Goal: Transaction & Acquisition: Purchase product/service

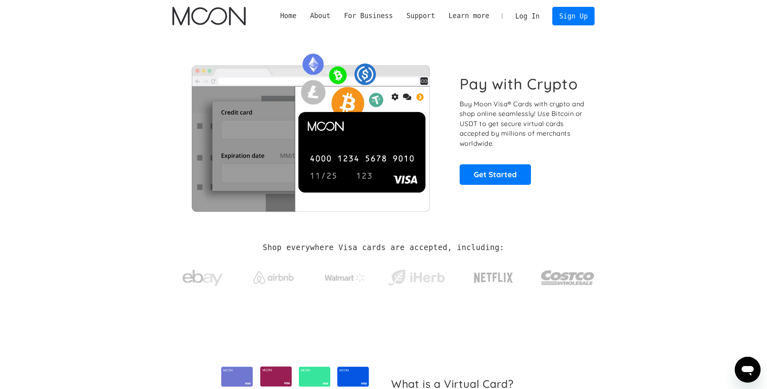
click at [537, 12] on link "Log In" at bounding box center [527, 16] width 38 height 18
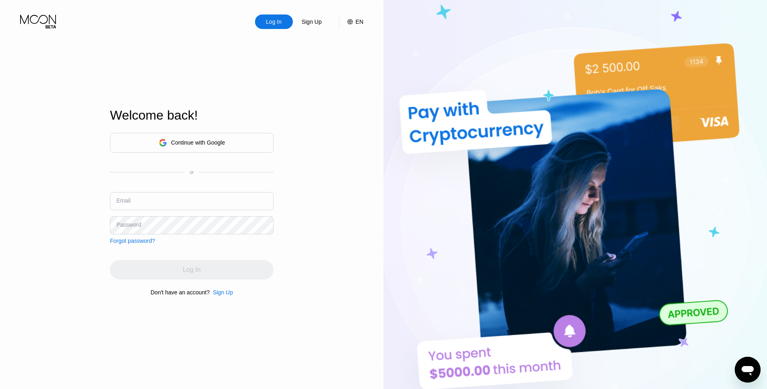
click at [212, 145] on div "Continue with Google" at bounding box center [198, 142] width 54 height 6
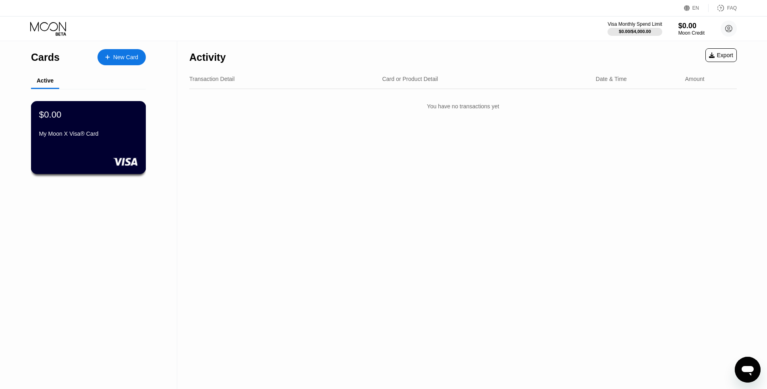
click at [100, 135] on div "My Moon X Visa® Card" at bounding box center [88, 134] width 99 height 6
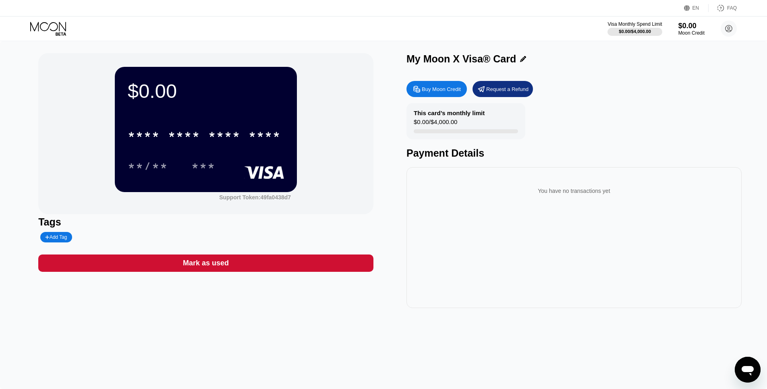
click at [226, 155] on div "* * * * * * * * * * * * **** **/** ***" at bounding box center [206, 142] width 156 height 48
click at [436, 85] on div "Buy Moon Credit" at bounding box center [437, 89] width 60 height 16
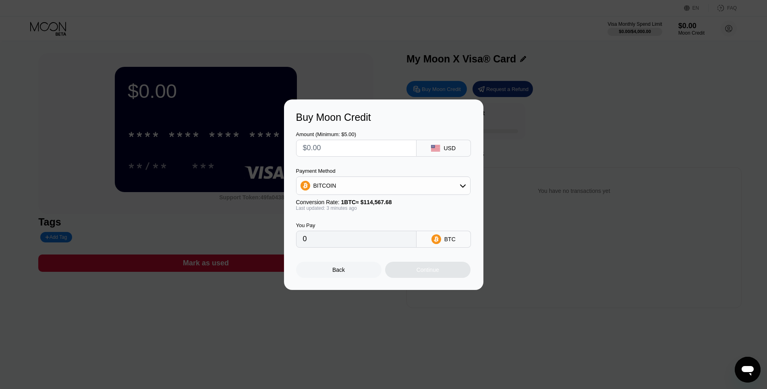
click at [339, 141] on input "text" at bounding box center [356, 148] width 107 height 16
type input "$5"
type input "0.00004365"
type input "$5"
click at [360, 176] on div "BITCOIN" at bounding box center [383, 185] width 174 height 19
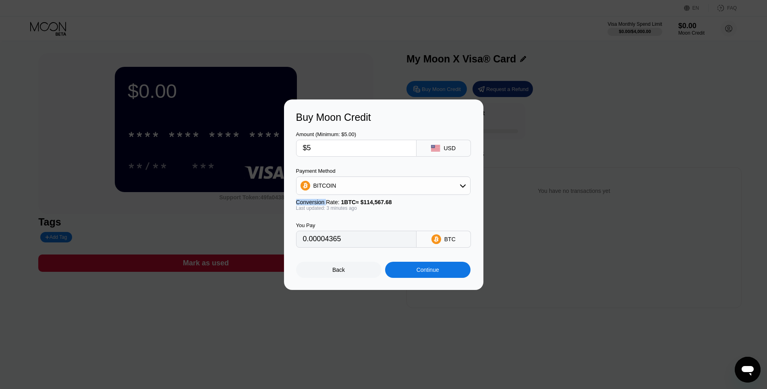
click at [359, 177] on div "BITCOIN" at bounding box center [383, 185] width 174 height 19
click at [425, 191] on div "BITCOIN" at bounding box center [384, 186] width 174 height 16
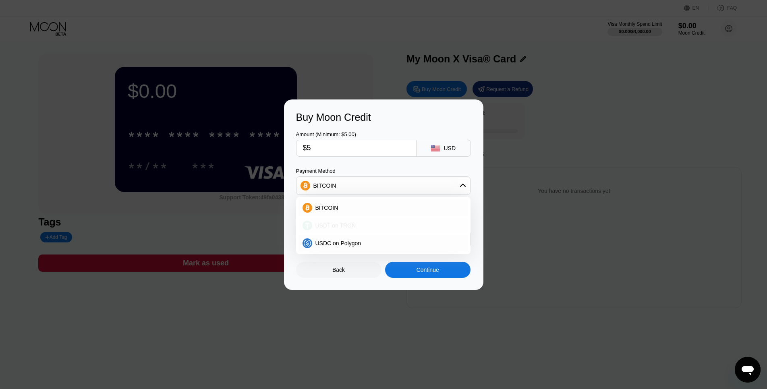
click at [361, 226] on div "USDT on TRON" at bounding box center [388, 225] width 152 height 6
type input "5.05"
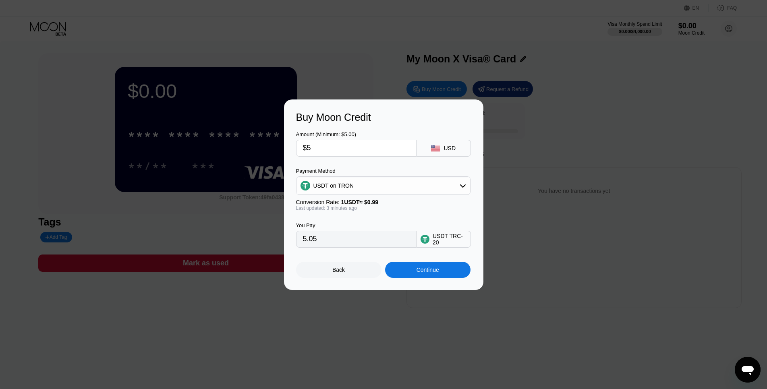
click at [385, 215] on div "You Pay 5.05 USDT TRC-20" at bounding box center [383, 229] width 175 height 37
click at [370, 241] on input "5.05" at bounding box center [356, 239] width 107 height 16
click at [429, 273] on div "Continue" at bounding box center [428, 270] width 23 height 6
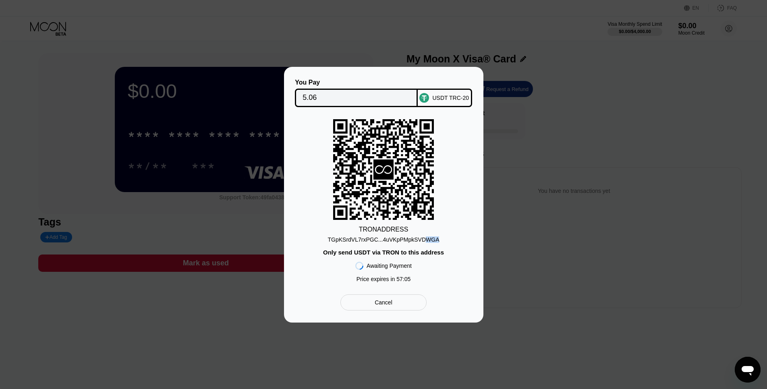
drag, startPoint x: 434, startPoint y: 238, endPoint x: 423, endPoint y: 239, distance: 11.3
click at [423, 239] on div "TGpKSrdVL7rxPGC...4uVKpPMpkSVDWGA" at bounding box center [384, 239] width 112 height 6
click at [365, 305] on div "Cancel" at bounding box center [383, 303] width 86 height 16
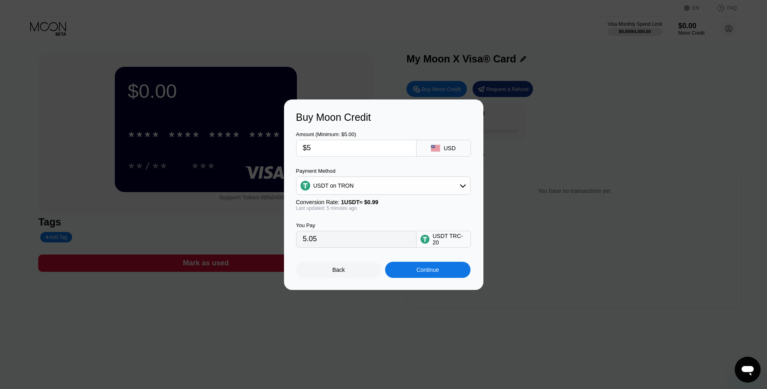
click at [360, 241] on input "5.05" at bounding box center [356, 239] width 107 height 16
click at [321, 242] on input "5.05" at bounding box center [356, 239] width 107 height 16
click at [335, 155] on input "$5" at bounding box center [356, 148] width 107 height 16
click at [351, 237] on input "5.05" at bounding box center [356, 239] width 107 height 16
click at [336, 242] on input "5.05" at bounding box center [356, 239] width 107 height 16
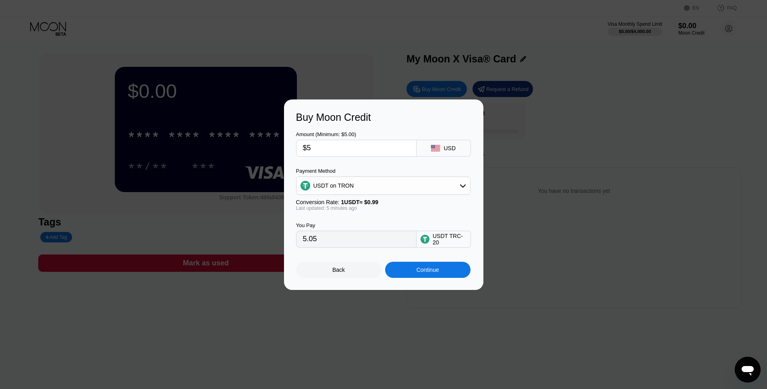
click at [453, 238] on div "USDT TRC-20" at bounding box center [450, 239] width 34 height 13
click at [354, 239] on input "5.05" at bounding box center [356, 239] width 107 height 16
drag, startPoint x: 337, startPoint y: 205, endPoint x: 367, endPoint y: 202, distance: 30.4
click at [366, 202] on div "Conversion Rate: 1 USDT ≈ $0.99" at bounding box center [383, 202] width 174 height 6
click at [367, 202] on span "1 USDT ≈ $0.99" at bounding box center [359, 202] width 37 height 6
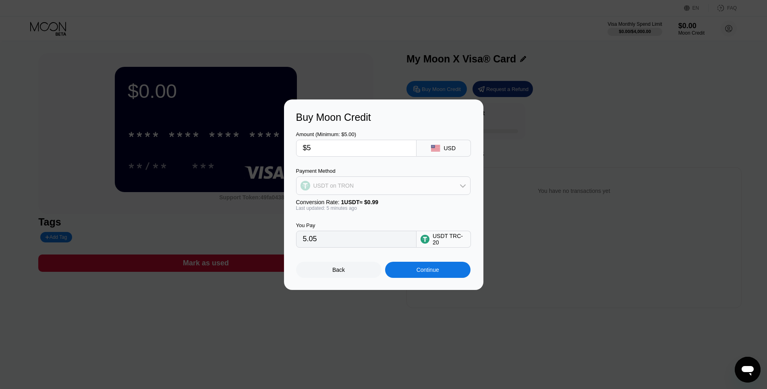
click at [423, 191] on div "USDT on TRON" at bounding box center [384, 186] width 174 height 16
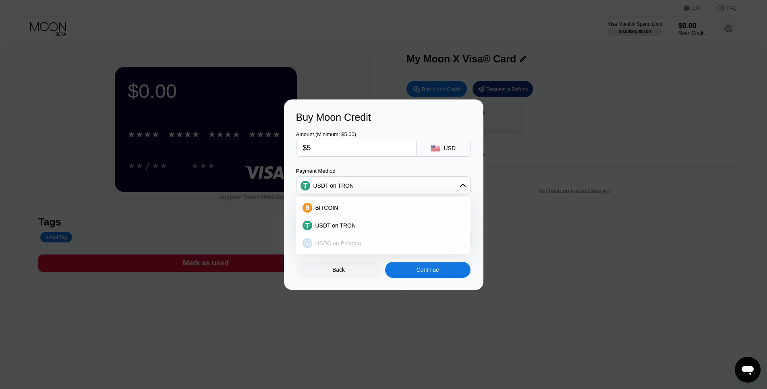
click at [346, 241] on span "USDC on Polygon" at bounding box center [338, 243] width 46 height 6
type input "5.00000000"
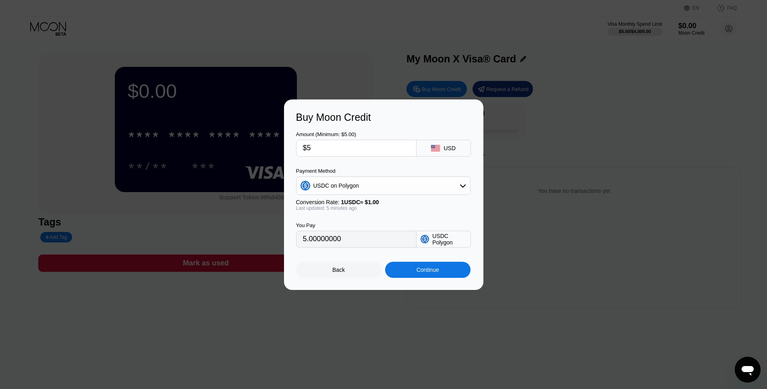
click at [348, 239] on input "5.00000000" at bounding box center [356, 239] width 107 height 16
click at [423, 273] on div "Continue" at bounding box center [428, 270] width 23 height 6
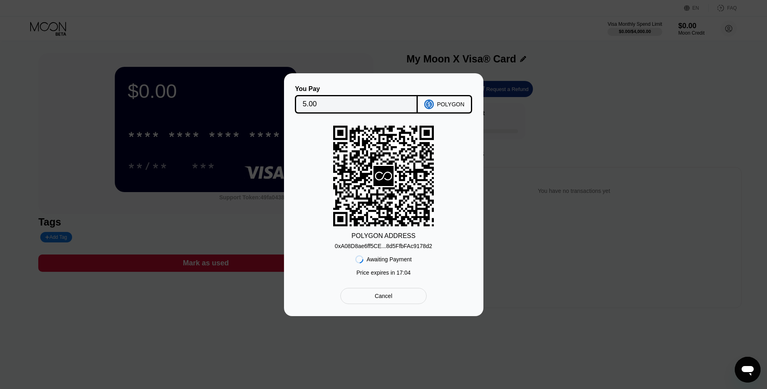
click at [409, 245] on div "0xA08D8ae6ff5CE...8d5FfbFAc9178d2" at bounding box center [383, 246] width 97 height 6
click at [387, 297] on div "Cancel" at bounding box center [384, 295] width 18 height 7
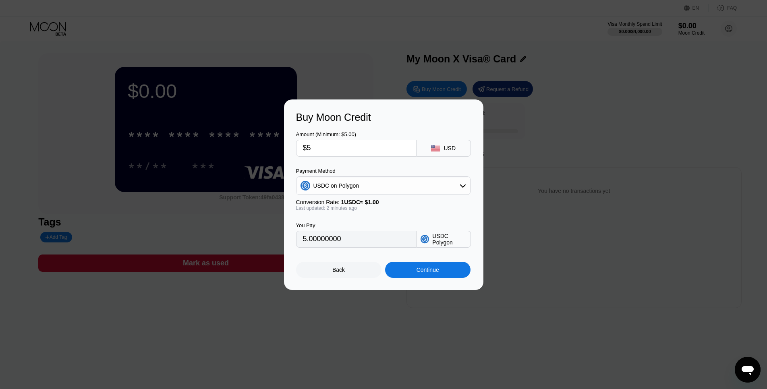
click at [342, 239] on input "5.00000000" at bounding box center [356, 239] width 107 height 16
click at [339, 143] on input "$5" at bounding box center [356, 148] width 107 height 16
click at [394, 209] on div "Last updated: 2 minutes ago" at bounding box center [383, 208] width 174 height 6
click at [412, 273] on div "Continue" at bounding box center [427, 270] width 85 height 16
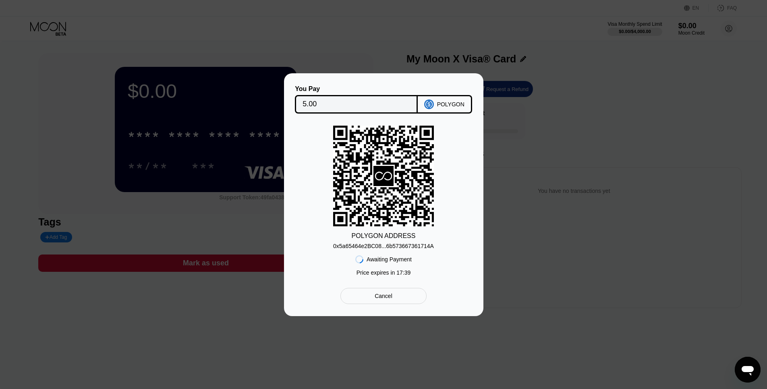
click at [393, 246] on div "0x5a65464e2BC08...6b573667361714A" at bounding box center [383, 246] width 101 height 6
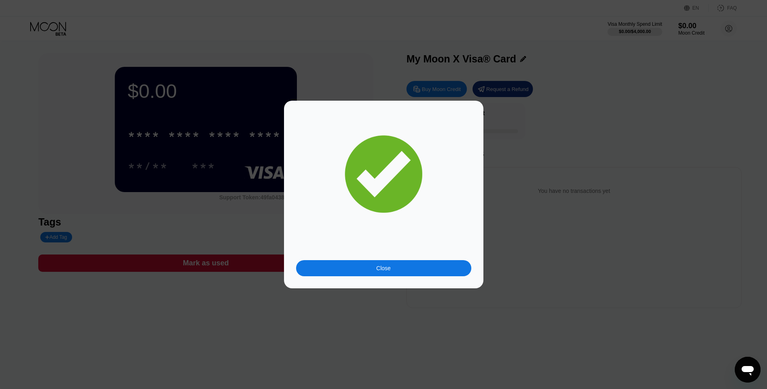
click at [386, 276] on div "Close" at bounding box center [383, 195] width 199 height 188
click at [390, 270] on div "Close" at bounding box center [383, 268] width 15 height 6
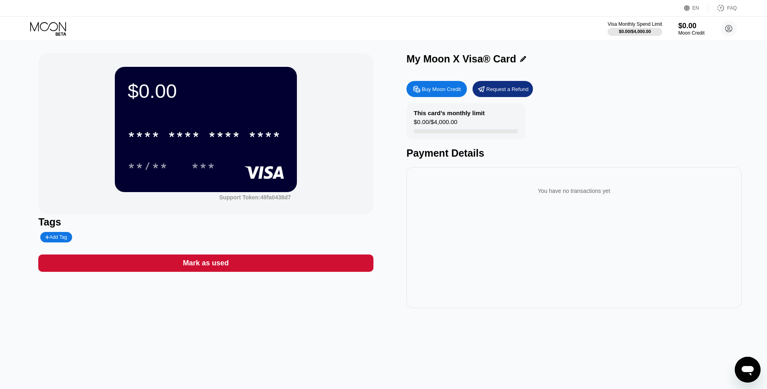
click at [185, 162] on div "**/** ***" at bounding box center [206, 166] width 156 height 20
click at [207, 140] on div "* * * * * * * * * * * * ****" at bounding box center [204, 134] width 163 height 20
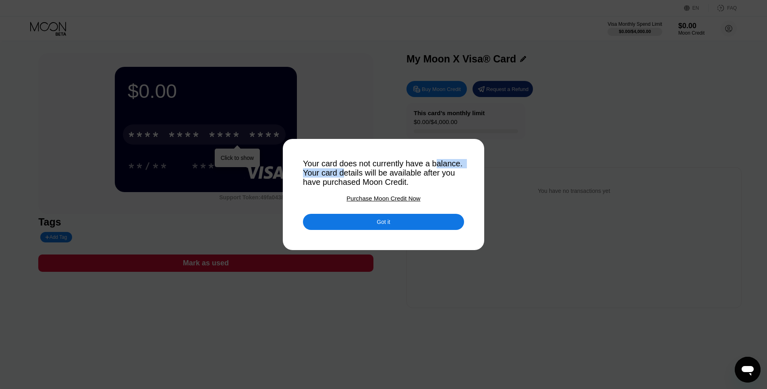
drag, startPoint x: 307, startPoint y: 168, endPoint x: 384, endPoint y: 173, distance: 77.1
click at [378, 173] on div "Your card does not currently have a balance. Your card details will be availabl…" at bounding box center [383, 173] width 161 height 28
click at [384, 173] on div "Your card does not currently have a balance. Your card details will be availabl…" at bounding box center [383, 173] width 161 height 28
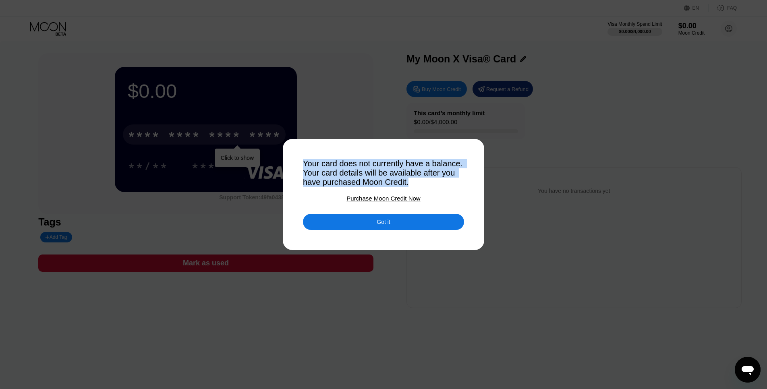
click at [371, 182] on div "Your card does not currently have a balance. Your card details will be availabl…" at bounding box center [383, 173] width 161 height 28
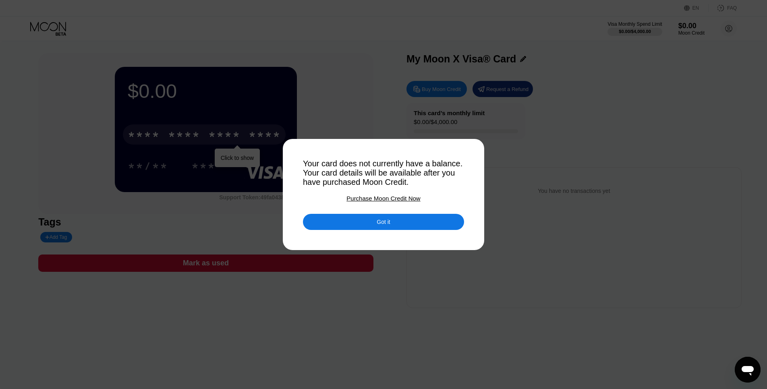
click at [368, 200] on div "Purchase Moon Credit Now" at bounding box center [383, 198] width 74 height 7
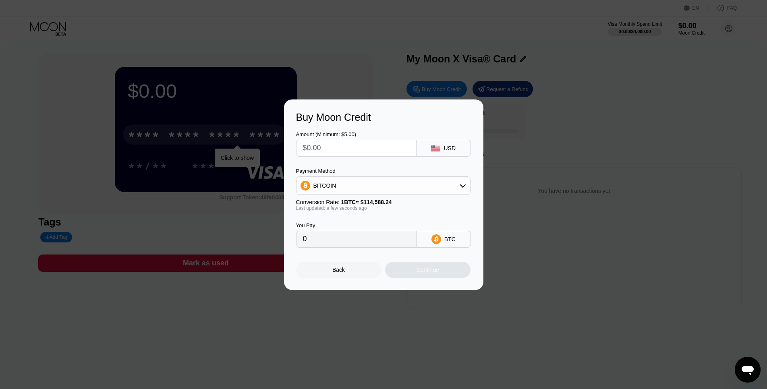
click at [528, 244] on div "Buy Moon Credit Amount (Minimum: $5.00) USD Payment Method BITCOIN Conversion R…" at bounding box center [383, 195] width 767 height 191
drag, startPoint x: 529, startPoint y: 227, endPoint x: 325, endPoint y: 276, distance: 209.6
click at [529, 227] on div "Buy Moon Credit Amount (Minimum: $5.00) USD Payment Method BITCOIN Conversion R…" at bounding box center [383, 195] width 767 height 191
click at [335, 272] on div "Back" at bounding box center [338, 270] width 12 height 6
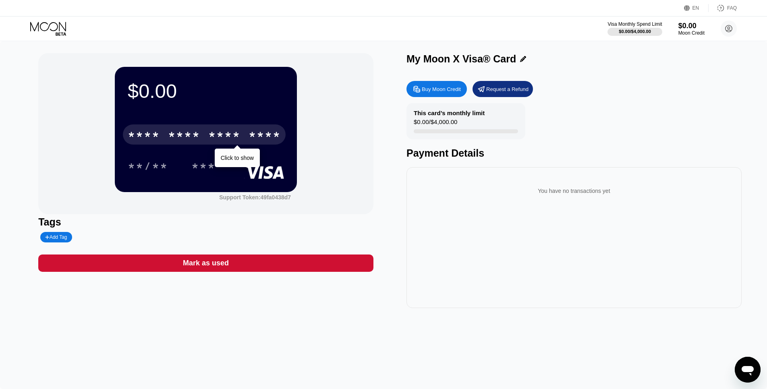
click at [460, 251] on div "You have no transactions yet" at bounding box center [574, 237] width 335 height 141
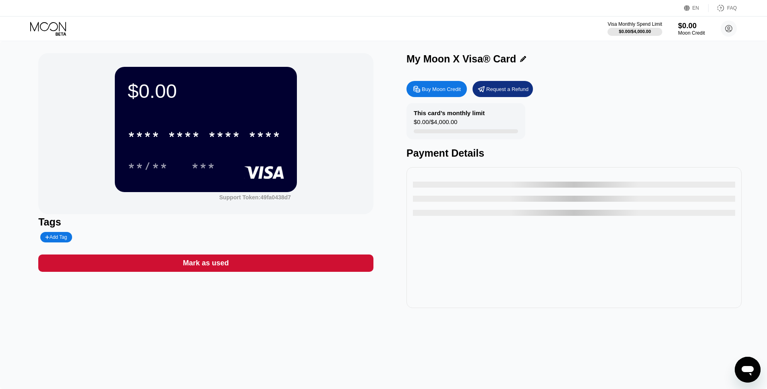
click at [689, 27] on div "$0.00" at bounding box center [691, 25] width 27 height 8
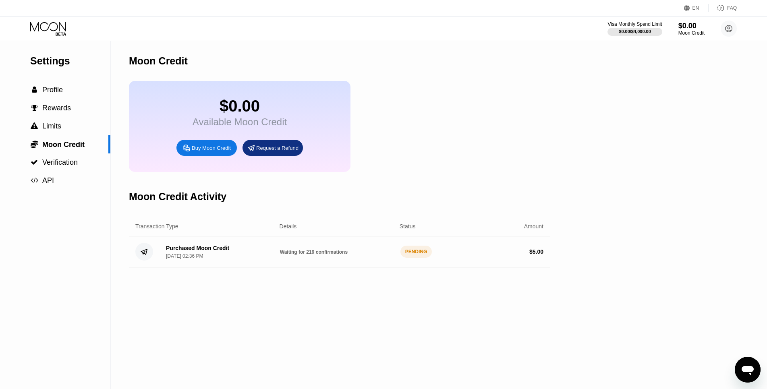
click at [369, 255] on div "Waiting for 219 confirmations" at bounding box center [337, 252] width 114 height 6
drag, startPoint x: 296, startPoint y: 259, endPoint x: 337, endPoint y: 258, distance: 41.1
click at [337, 255] on div "Waiting for 219 confirmations" at bounding box center [337, 252] width 114 height 6
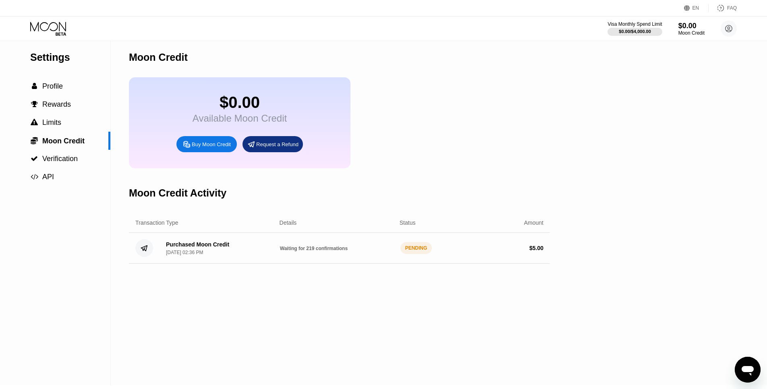
scroll to position [3, 0]
click at [297, 252] on span "Waiting for 219 confirmations" at bounding box center [314, 250] width 68 height 6
click at [338, 252] on span "Waiting for 219 confirmations" at bounding box center [314, 250] width 68 height 6
drag, startPoint x: 338, startPoint y: 258, endPoint x: 269, endPoint y: 259, distance: 69.3
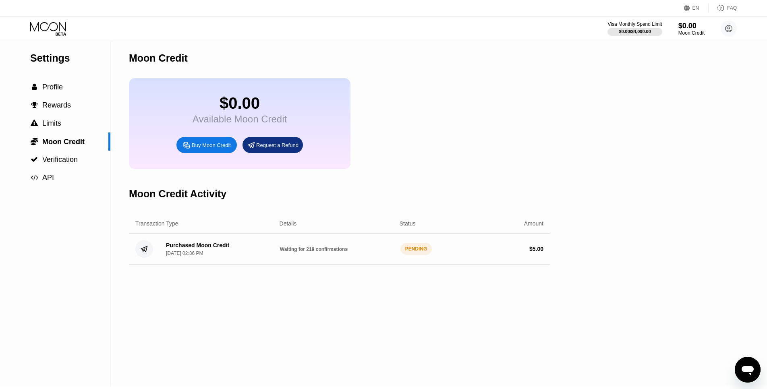
click at [270, 259] on div "Purchased Moon Credit Sep 21, 2025, 02:36 PM Waiting for 219 confirmations PEND…" at bounding box center [339, 249] width 421 height 31
drag, startPoint x: 269, startPoint y: 259, endPoint x: 338, endPoint y: 257, distance: 68.5
click at [338, 257] on div "Purchased Moon Credit Sep 21, 2025, 02:36 PM Waiting for 219 confirmations PEND…" at bounding box center [339, 249] width 421 height 31
click at [205, 249] on div "Purchased Moon Credit Sep 21, 2025, 02:36 PM Waiting for 219 confirmations PEND…" at bounding box center [339, 249] width 421 height 31
click at [198, 256] on div "Purchased Moon Credit Sep 21, 2025, 02:36 PM" at bounding box center [197, 249] width 63 height 14
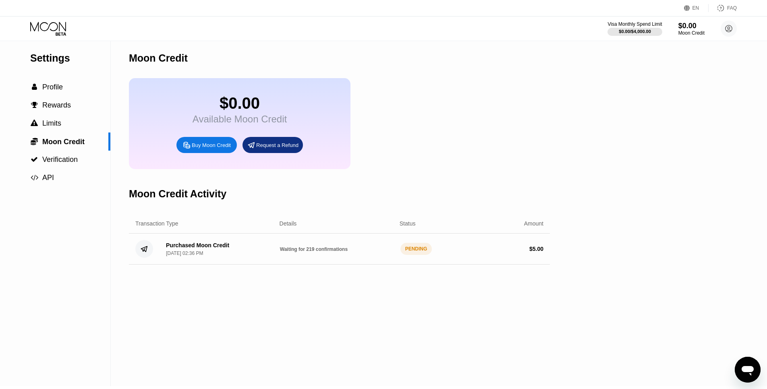
drag, startPoint x: 198, startPoint y: 259, endPoint x: 202, endPoint y: 254, distance: 6.0
click at [198, 256] on div "Purchased Moon Credit Sep 21, 2025, 02:36 PM" at bounding box center [197, 249] width 63 height 14
drag, startPoint x: 184, startPoint y: 248, endPoint x: 265, endPoint y: 257, distance: 81.9
click at [263, 253] on div "Purchased Moon Credit Sep 21, 2025, 02:36 PM Waiting for 219 confirmations PEND…" at bounding box center [339, 249] width 421 height 31
drag, startPoint x: 240, startPoint y: 263, endPoint x: 97, endPoint y: 253, distance: 143.8
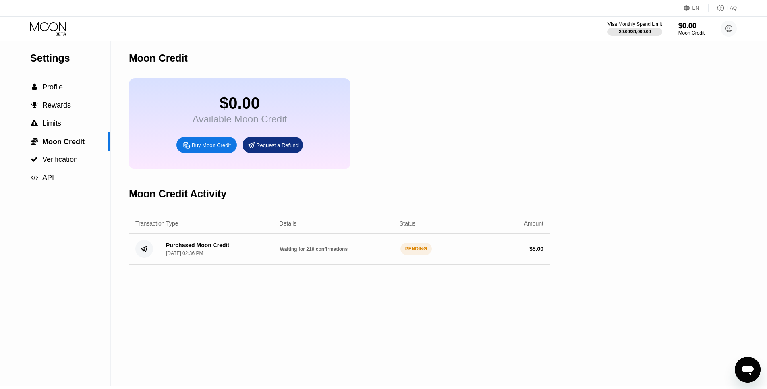
click at [97, 253] on div "Settings  Profile  Rewards  Limits  Moon Credit  Verification  API Moon C…" at bounding box center [383, 212] width 767 height 348
drag, startPoint x: 112, startPoint y: 250, endPoint x: 342, endPoint y: 243, distance: 230.1
click at [328, 254] on div "Settings  Profile  Rewards  Limits  Moon Credit  Verification  API Moon C…" at bounding box center [383, 212] width 767 height 348
drag, startPoint x: 342, startPoint y: 243, endPoint x: 351, endPoint y: 284, distance: 42.0
click at [341, 245] on div "Purchased Moon Credit Sep 21, 2025, 02:36 PM Waiting for 219 confirmations PEND…" at bounding box center [339, 249] width 421 height 31
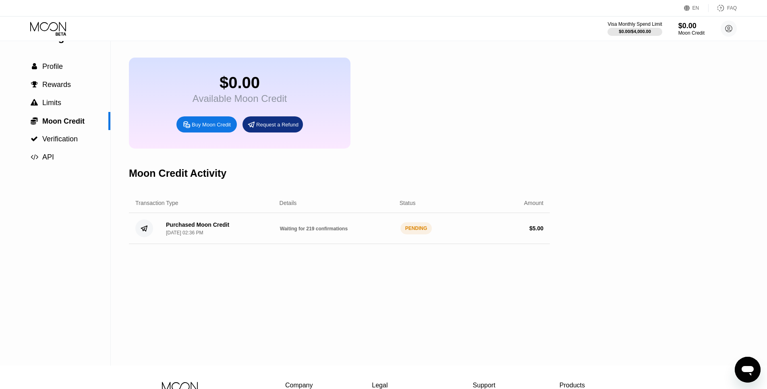
scroll to position [0, 0]
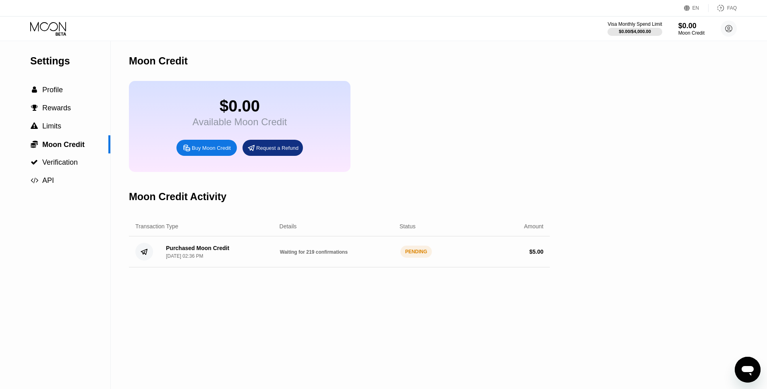
drag, startPoint x: 419, startPoint y: 261, endPoint x: 427, endPoint y: 257, distance: 8.3
click at [431, 257] on div "Purchased Moon Credit Sep 21, 2025, 02:36 PM Waiting for 219 confirmations PEND…" at bounding box center [339, 251] width 421 height 31
drag, startPoint x: 403, startPoint y: 261, endPoint x: 450, endPoint y: 257, distance: 46.5
click at [432, 258] on div "Purchased Moon Credit Sep 21, 2025, 02:36 PM Waiting for 219 confirmations PEND…" at bounding box center [339, 251] width 421 height 31
click at [417, 258] on div "PENDING" at bounding box center [416, 252] width 32 height 12
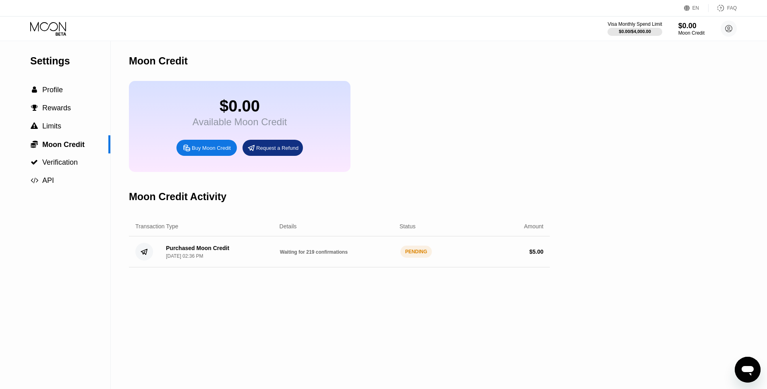
drag, startPoint x: 418, startPoint y: 262, endPoint x: 412, endPoint y: 263, distance: 6.1
click at [412, 258] on div "PENDING" at bounding box center [416, 252] width 32 height 12
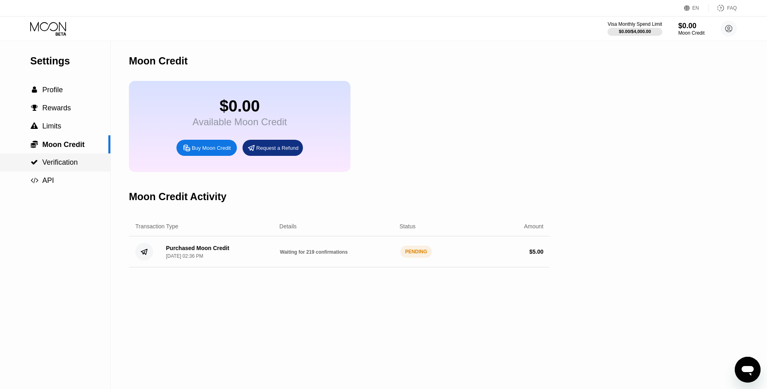
click at [52, 166] on span "Verification" at bounding box center [59, 162] width 35 height 8
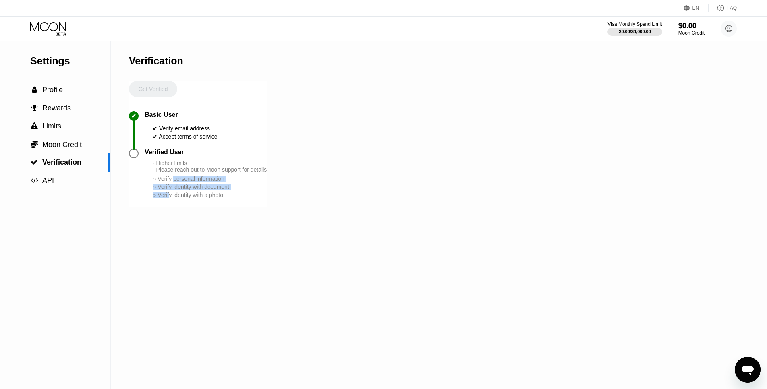
drag, startPoint x: 174, startPoint y: 187, endPoint x: 170, endPoint y: 232, distance: 45.7
click at [170, 232] on div "Verification Get Verified ✔ Basic User ✔ Verify email address ✔ Accept terms of…" at bounding box center [198, 215] width 138 height 348
click at [189, 149] on div "✔ Basic User ✔ Verify email address ✔ Accept terms of service" at bounding box center [198, 129] width 138 height 37
click at [218, 182] on div "○ Verify personal information" at bounding box center [210, 179] width 114 height 6
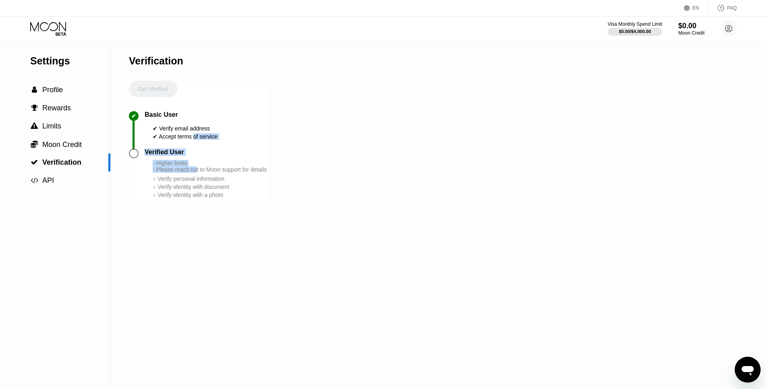
drag, startPoint x: 194, startPoint y: 162, endPoint x: 193, endPoint y: 203, distance: 41.1
click at [194, 186] on div "Get Verified ✔ Basic User ✔ Verify email address ✔ Accept terms of service Veri…" at bounding box center [198, 144] width 138 height 126
click at [192, 198] on div "○ Verify identity with a photo" at bounding box center [210, 195] width 114 height 6
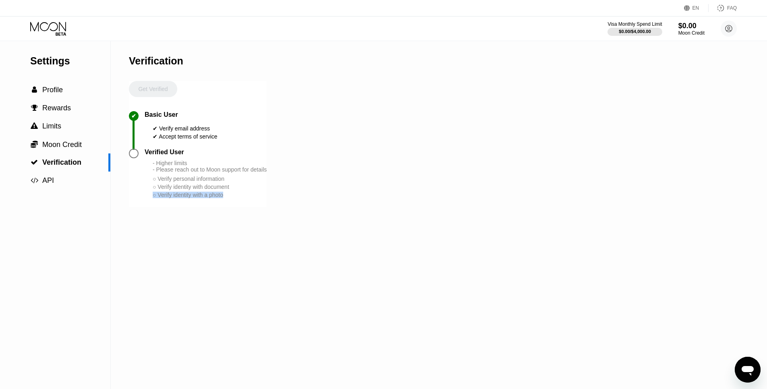
click at [192, 198] on div "○ Verify identity with a photo" at bounding box center [210, 195] width 114 height 6
click at [186, 198] on div "○ Verify identity with a photo" at bounding box center [210, 195] width 114 height 6
click at [75, 146] on span "Moon Credit" at bounding box center [61, 145] width 39 height 8
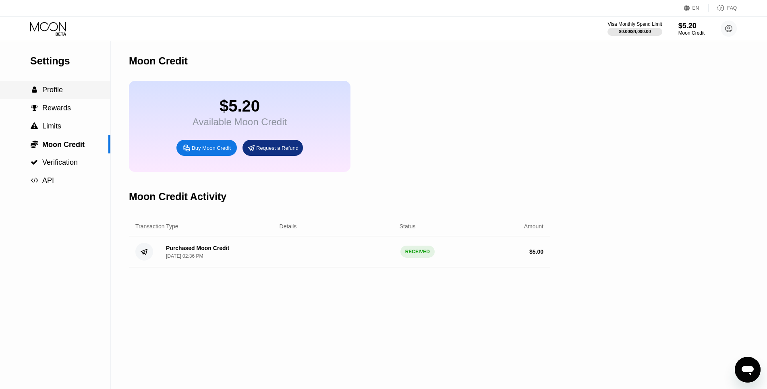
click at [56, 94] on span "Profile" at bounding box center [52, 90] width 21 height 8
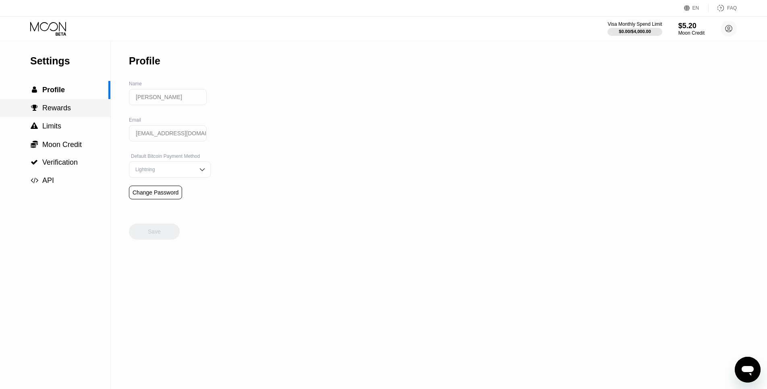
click at [66, 112] on span "Rewards" at bounding box center [56, 108] width 29 height 8
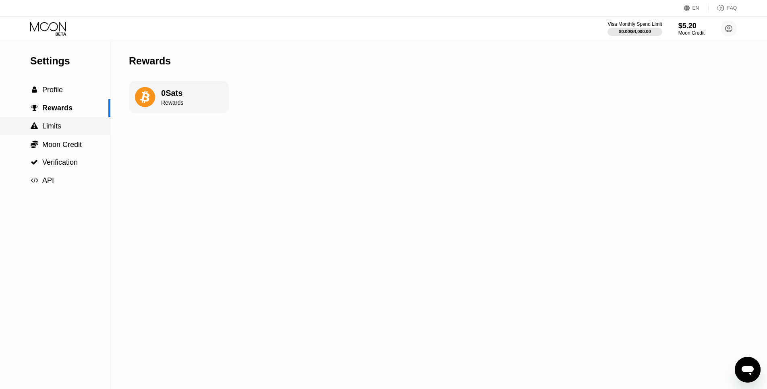
click at [62, 119] on div " Limits" at bounding box center [55, 126] width 110 height 18
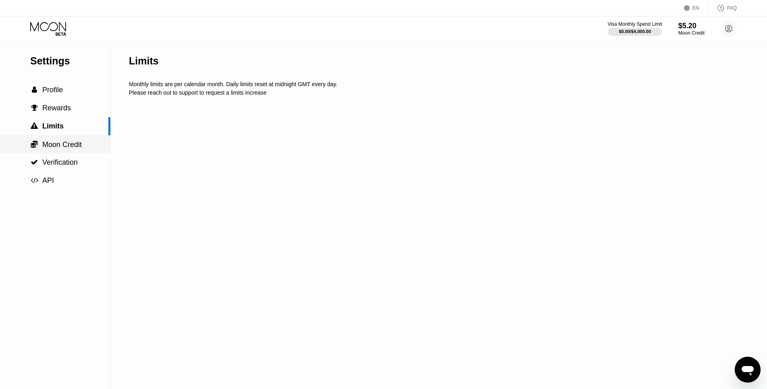
click at [58, 142] on span "Moon Credit" at bounding box center [61, 145] width 39 height 8
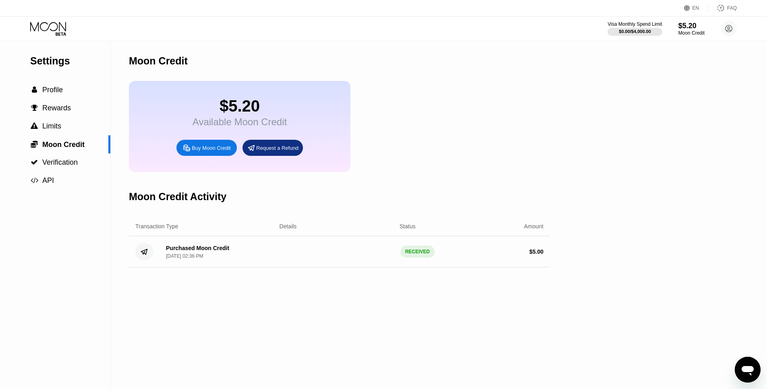
click at [213, 120] on div "$5.20 Available Moon Credit" at bounding box center [240, 112] width 94 height 31
click at [253, 124] on div "Available Moon Credit" at bounding box center [240, 121] width 94 height 11
click at [634, 27] on div "Visa Monthly Spend Limit" at bounding box center [635, 24] width 56 height 6
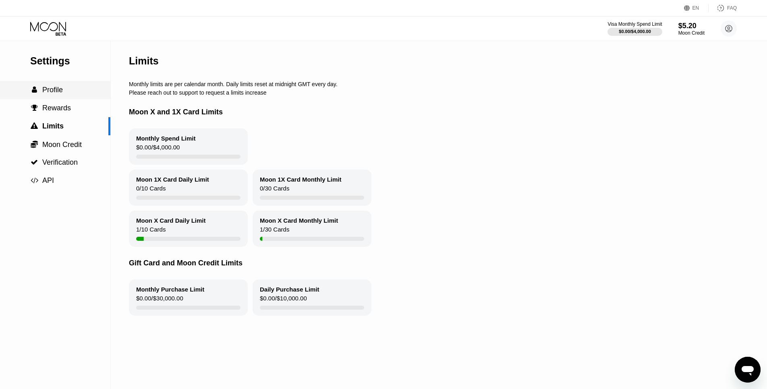
click at [56, 94] on span "Profile" at bounding box center [52, 90] width 21 height 8
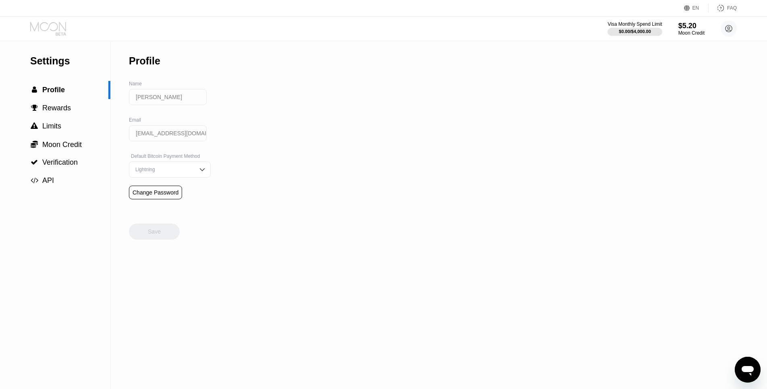
click at [56, 29] on icon at bounding box center [48, 29] width 37 height 14
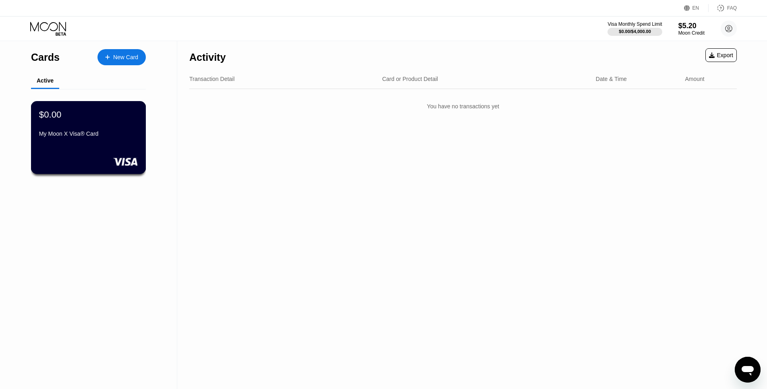
click at [105, 136] on div "My Moon X Visa® Card" at bounding box center [88, 134] width 99 height 6
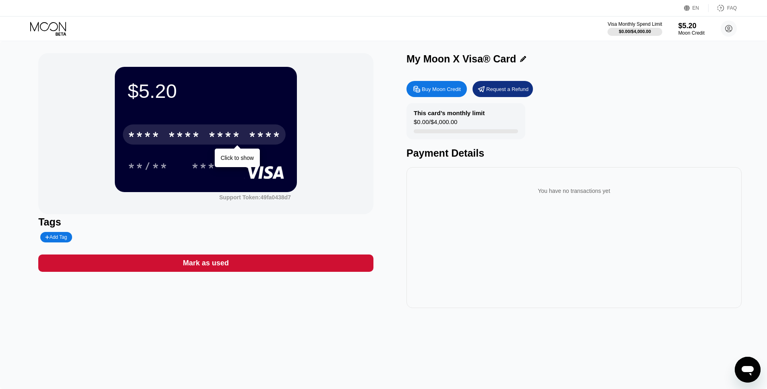
click at [266, 137] on div "****" at bounding box center [265, 135] width 32 height 13
click at [233, 136] on div "* * * *" at bounding box center [224, 135] width 32 height 13
click at [236, 139] on div "2144" at bounding box center [224, 135] width 32 height 13
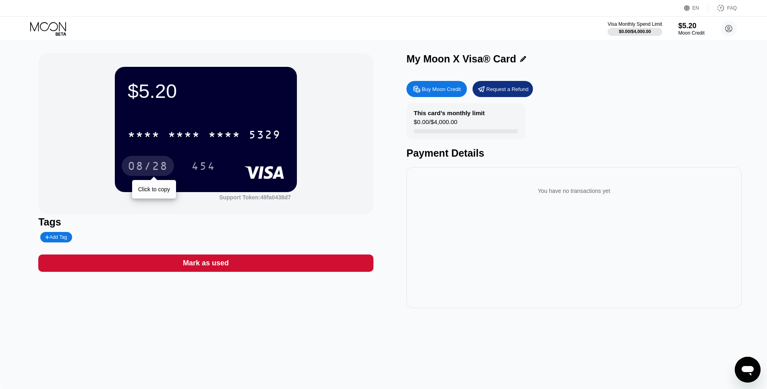
click at [145, 164] on div "08/28" at bounding box center [148, 167] width 40 height 13
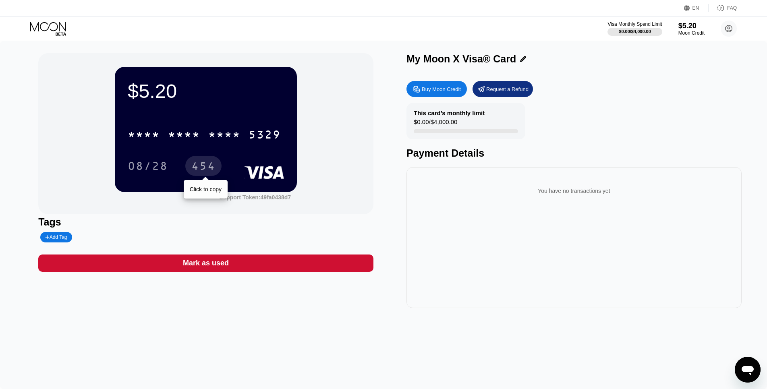
click at [202, 168] on div "454" at bounding box center [203, 167] width 24 height 13
drag, startPoint x: 221, startPoint y: 85, endPoint x: 272, endPoint y: 86, distance: 51.6
click at [272, 86] on div "$5.20" at bounding box center [206, 91] width 156 height 23
click at [290, 91] on div "$5.20 * * * * * * * * * * * * 5329 08/28 454" at bounding box center [206, 129] width 182 height 125
click at [62, 237] on div "Add Tag" at bounding box center [56, 237] width 22 height 6
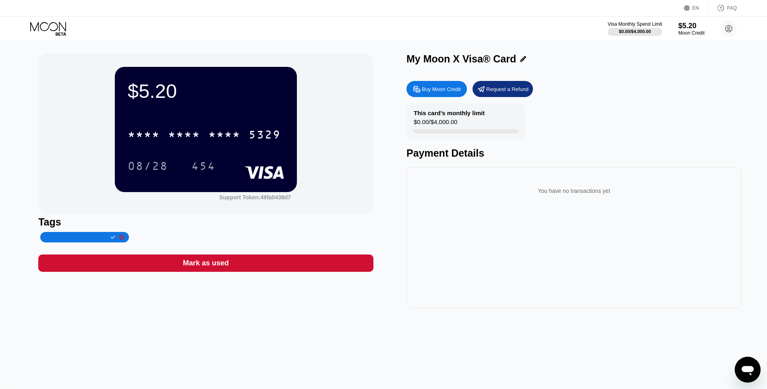
click at [69, 236] on div at bounding box center [84, 237] width 89 height 10
click at [64, 240] on input "text" at bounding box center [76, 237] width 62 height 6
type input "s"
type input "g"
type input "[PERSON_NAME]"
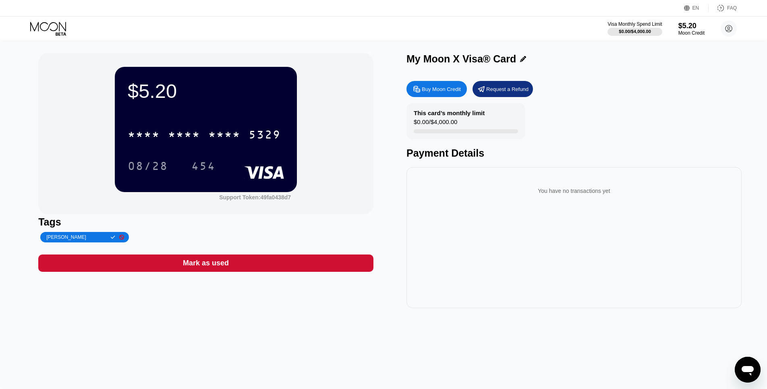
click at [262, 207] on div "$5.20 * * * * * * * * * * * * 5329 08/28 454 Support Token: 49fa0438d7" at bounding box center [205, 133] width 335 height 161
drag, startPoint x: 239, startPoint y: 222, endPoint x: 234, endPoint y: 225, distance: 5.8
click at [239, 222] on div "Tags" at bounding box center [205, 222] width 335 height 12
click at [108, 240] on div at bounding box center [111, 237] width 8 height 5
click at [232, 247] on div "$5.20 * * * * * * * * * * * * 5329 08/28 454 Support Token: 49fa0438d7 Tags [PE…" at bounding box center [205, 180] width 335 height 255
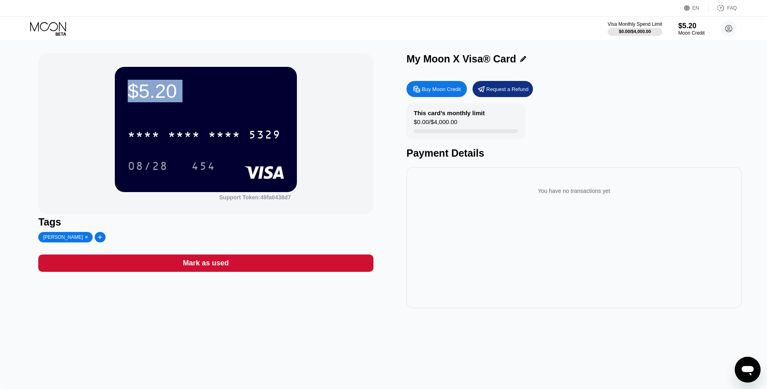
drag, startPoint x: 239, startPoint y: 110, endPoint x: 302, endPoint y: 113, distance: 63.4
click at [308, 113] on div "$5.20 * * * * * * * * * * * * 5329 08/28 454 Support Token: 49fa0438d7" at bounding box center [205, 133] width 335 height 161
click at [209, 95] on div "$5.20" at bounding box center [206, 91] width 156 height 23
click at [169, 90] on div "$5.20" at bounding box center [206, 91] width 156 height 23
click at [347, 201] on div "$5.20 * * * * * * * * * * * * 5329 08/28 454 Support Token: 49fa0438d7" at bounding box center [205, 133] width 335 height 161
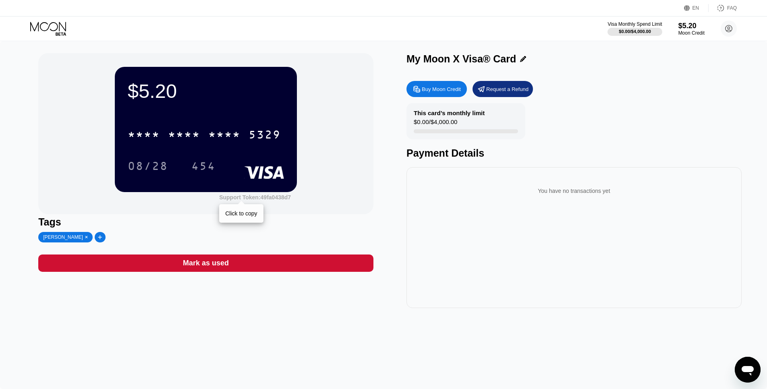
drag, startPoint x: 226, startPoint y: 198, endPoint x: 272, endPoint y: 197, distance: 46.7
click at [263, 197] on div "Support Token: 49fa0438d7" at bounding box center [255, 197] width 72 height 6
click at [307, 214] on div "$5.20 * * * * * * * * * * * * 5329 08/28 454 Support Token: 49fa0438d7 Tags [PE…" at bounding box center [205, 180] width 335 height 255
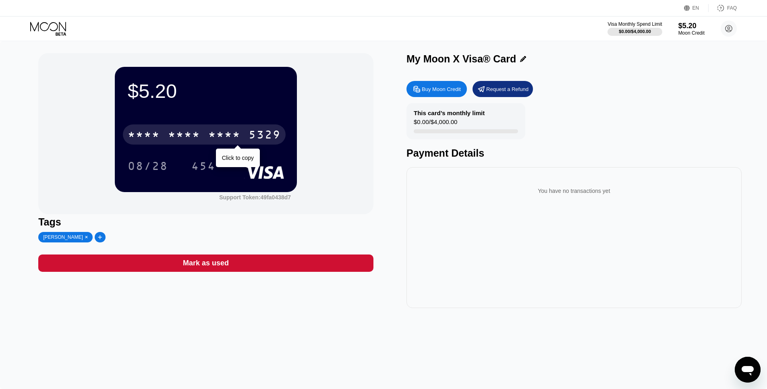
click at [155, 133] on div "* * * *" at bounding box center [144, 135] width 32 height 13
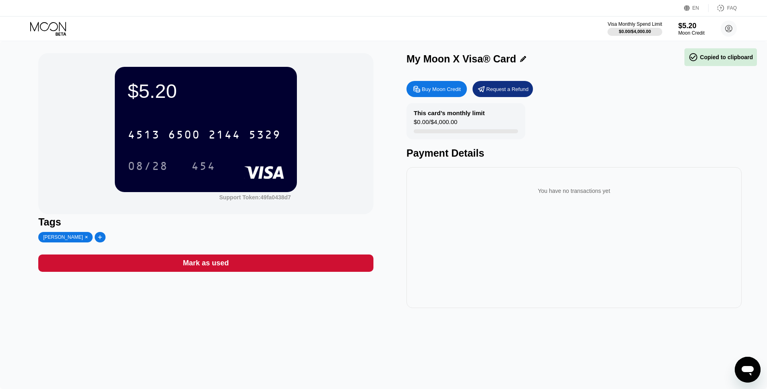
click at [343, 113] on div "$5.20 4513 6500 2144 5329 08/28 454 Support Token: 49fa0438d7" at bounding box center [205, 133] width 335 height 161
click at [438, 89] on div "Buy Moon Credit" at bounding box center [441, 89] width 39 height 7
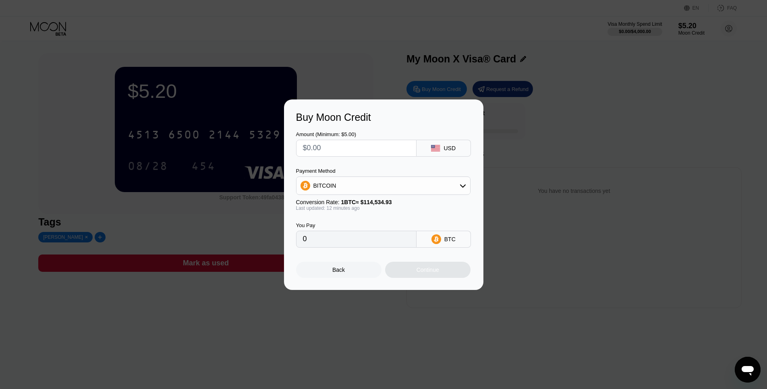
click at [451, 150] on div "USD" at bounding box center [450, 148] width 12 height 6
drag, startPoint x: 437, startPoint y: 146, endPoint x: 456, endPoint y: 144, distance: 19.4
click at [452, 145] on div "USD" at bounding box center [444, 148] width 54 height 17
click at [464, 143] on div "USD" at bounding box center [444, 148] width 54 height 17
click at [665, 195] on div "Buy Moon Credit Amount (Minimum: $5.00) USD Payment Method BITCOIN Conversion R…" at bounding box center [383, 195] width 767 height 191
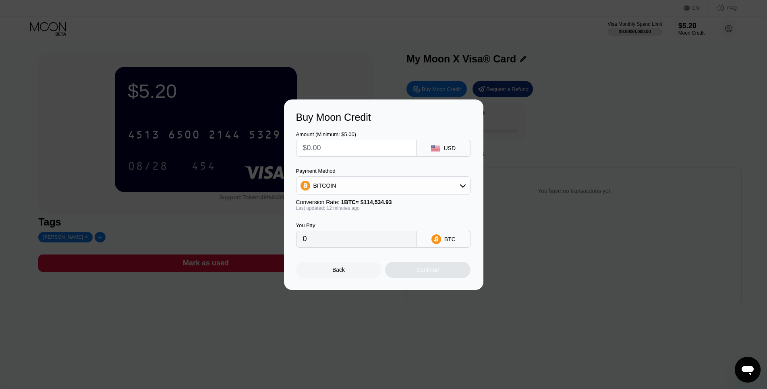
click at [729, 43] on div at bounding box center [386, 194] width 773 height 389
click at [333, 273] on div "Back" at bounding box center [338, 270] width 12 height 6
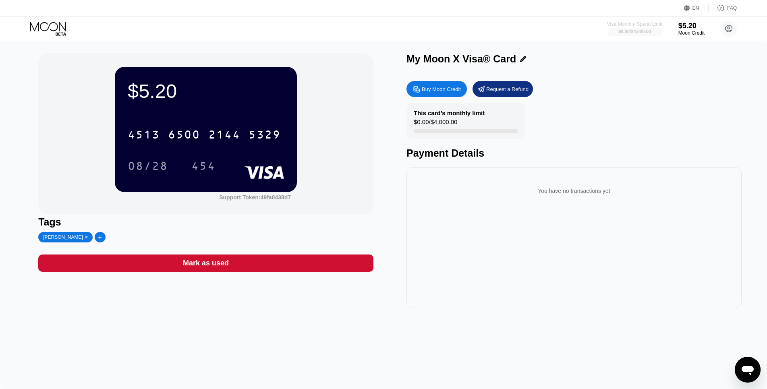
click at [641, 28] on div at bounding box center [635, 32] width 56 height 8
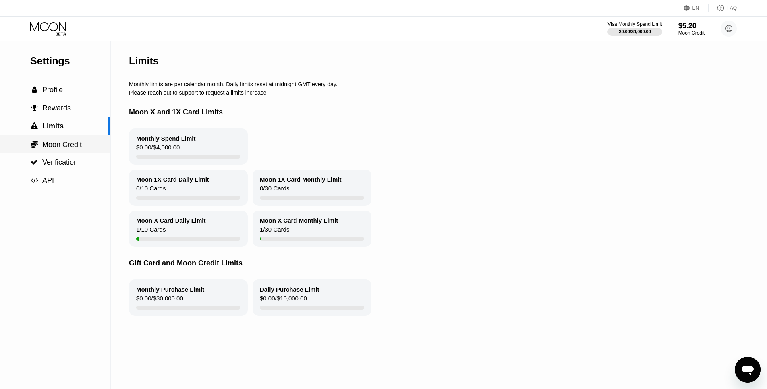
click at [68, 145] on span "Moon Credit" at bounding box center [61, 145] width 39 height 8
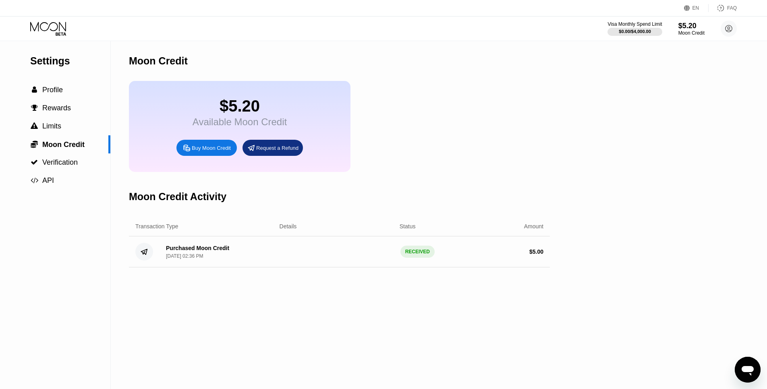
click at [207, 151] on div "Buy Moon Credit" at bounding box center [211, 148] width 39 height 7
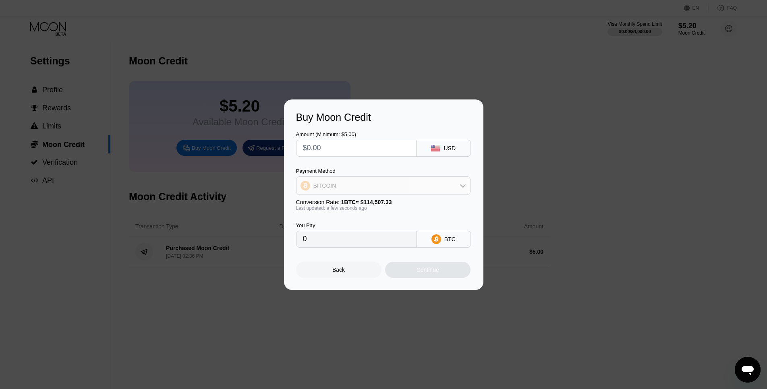
click at [350, 183] on div "BITCOIN" at bounding box center [384, 186] width 174 height 16
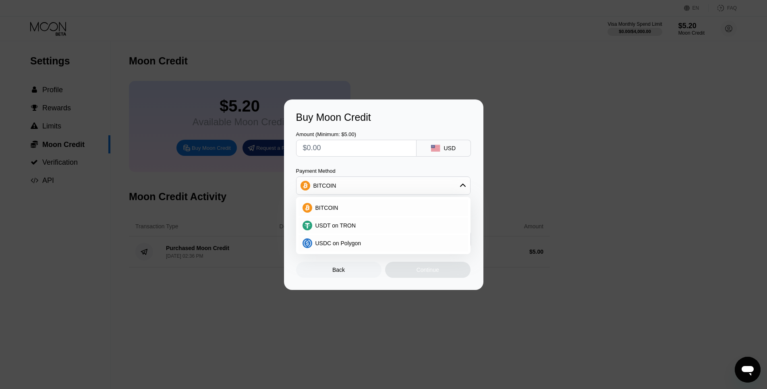
click at [350, 183] on div "BITCOIN" at bounding box center [384, 186] width 174 height 16
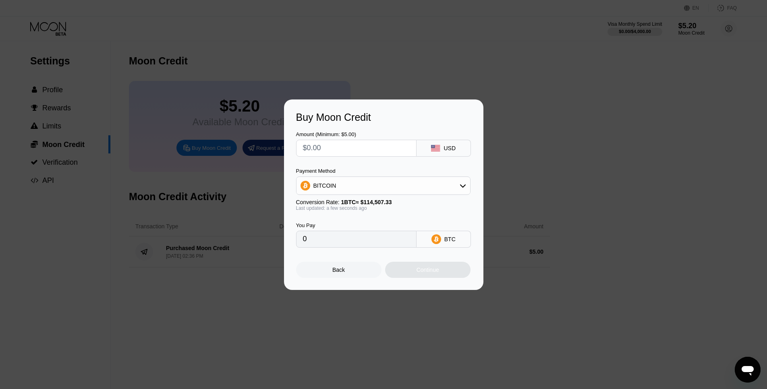
click at [350, 183] on div "BITCOIN" at bounding box center [384, 186] width 174 height 16
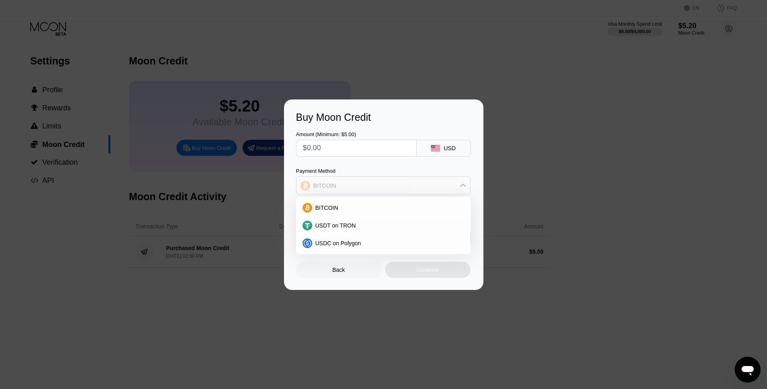
click at [350, 183] on div "BITCOIN" at bounding box center [384, 186] width 174 height 16
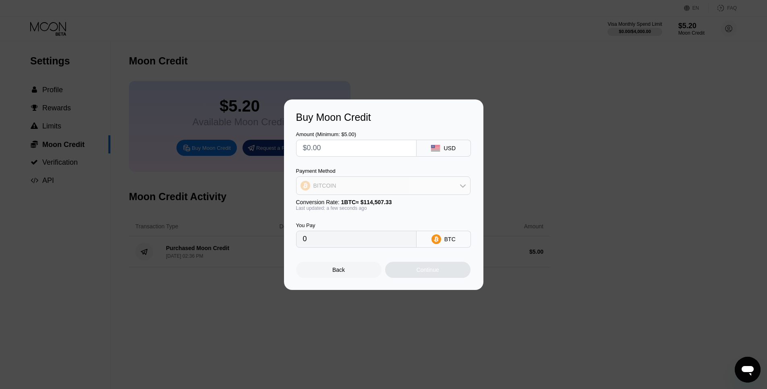
click at [350, 183] on div "BITCOIN" at bounding box center [384, 186] width 174 height 16
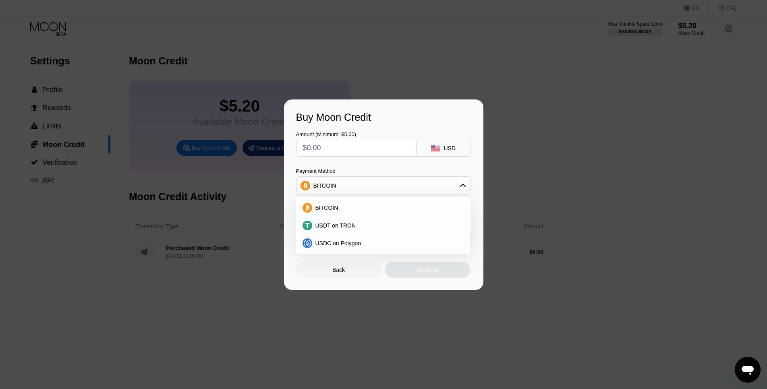
click at [350, 183] on div "BITCOIN" at bounding box center [384, 186] width 174 height 16
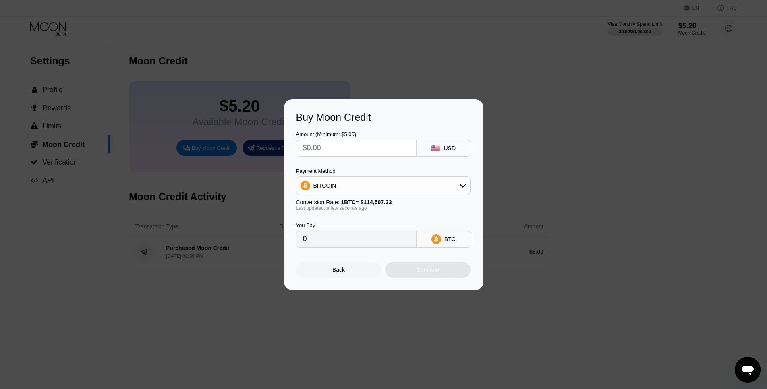
click at [621, 227] on div "Buy Moon Credit Amount (Minimum: $5.00) USD Payment Method BITCOIN Conversion R…" at bounding box center [383, 195] width 767 height 191
